Goal: Transaction & Acquisition: Purchase product/service

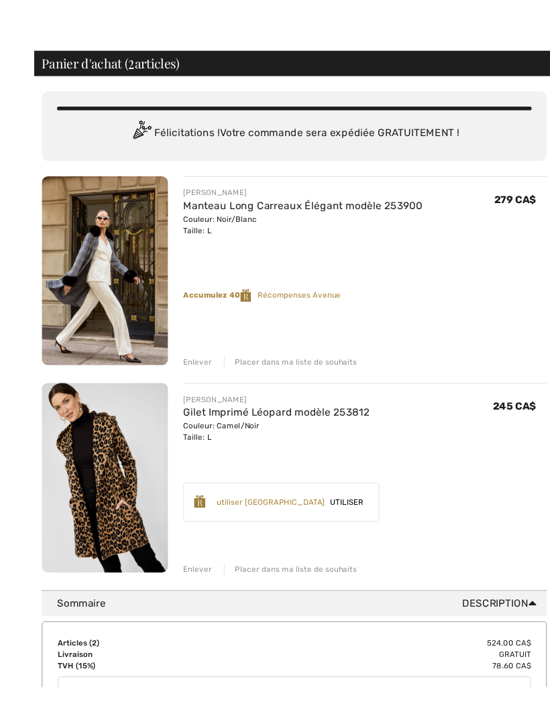
scroll to position [9, 0]
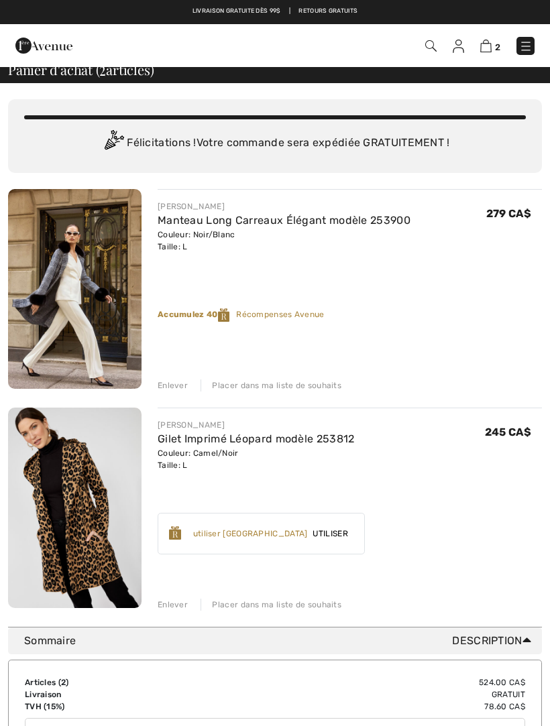
click at [282, 387] on div "Placer dans ma liste de souhaits" at bounding box center [270, 385] width 141 height 12
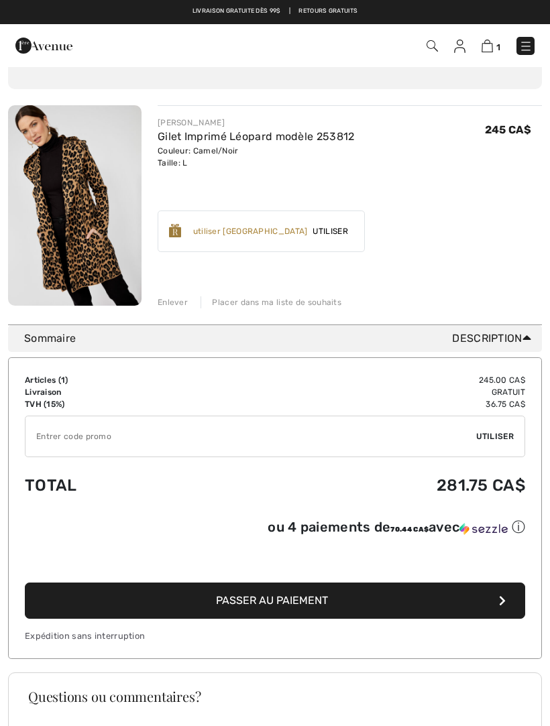
scroll to position [66, 0]
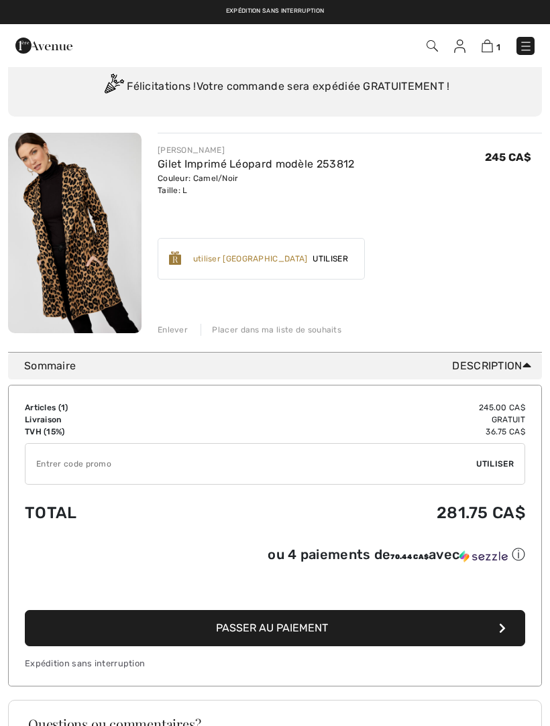
click at [353, 255] on span "Utiliser" at bounding box center [330, 259] width 46 height 12
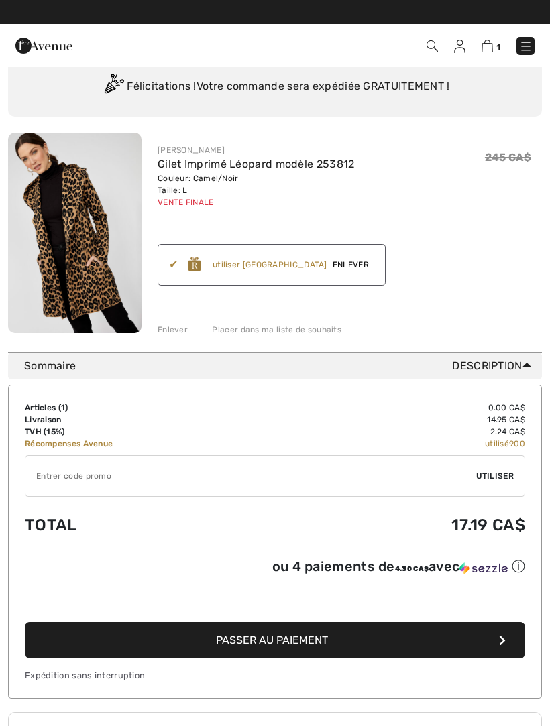
click at [295, 263] on div "utiliser 900 Récompenses Avenue" at bounding box center [270, 265] width 115 height 12
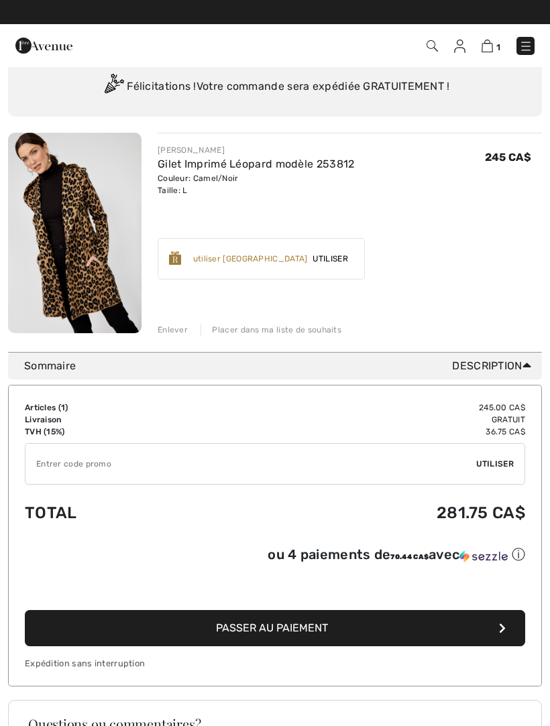
click at [491, 46] on img at bounding box center [486, 46] width 11 height 13
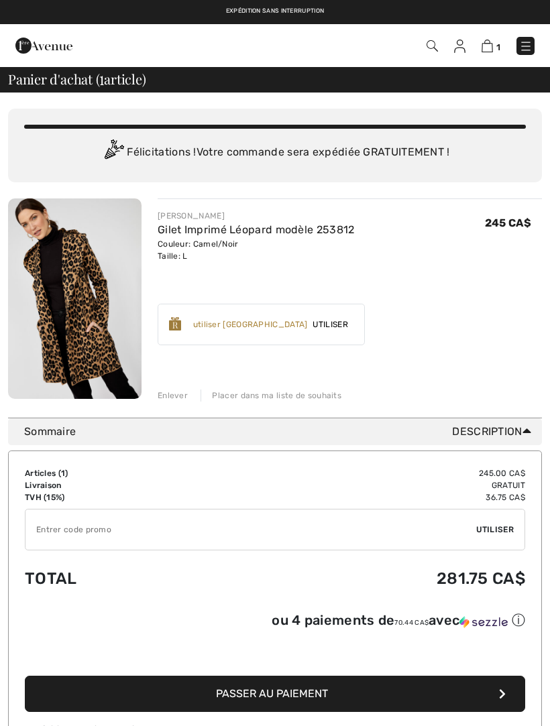
click at [463, 44] on img at bounding box center [459, 46] width 11 height 13
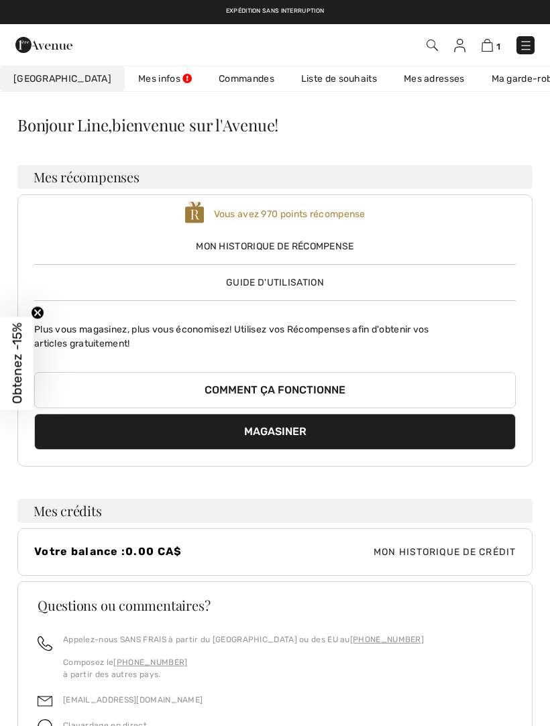
click at [310, 77] on link "Liste de souhaits" at bounding box center [339, 78] width 103 height 25
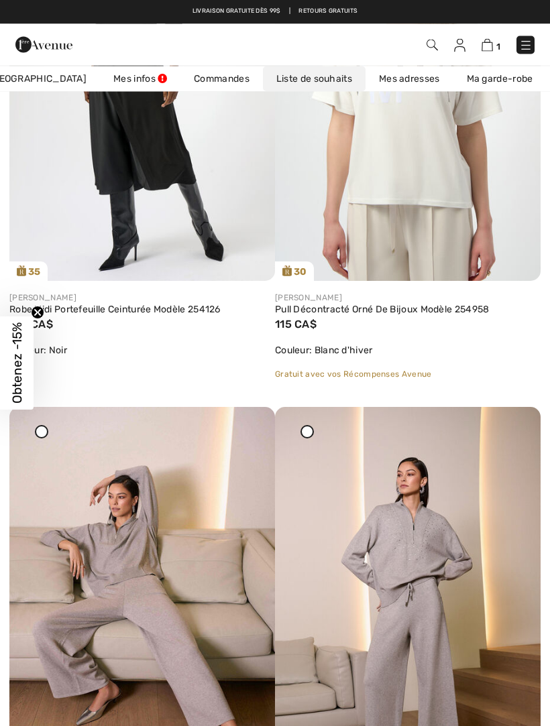
scroll to position [821, 0]
